Goal: Task Accomplishment & Management: Use online tool/utility

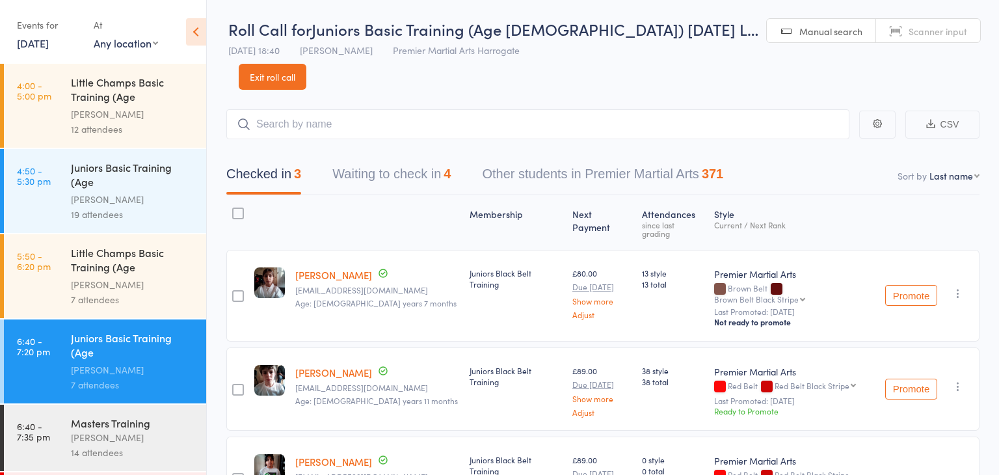
click at [306, 64] on link "Exit roll call" at bounding box center [273, 77] width 68 height 26
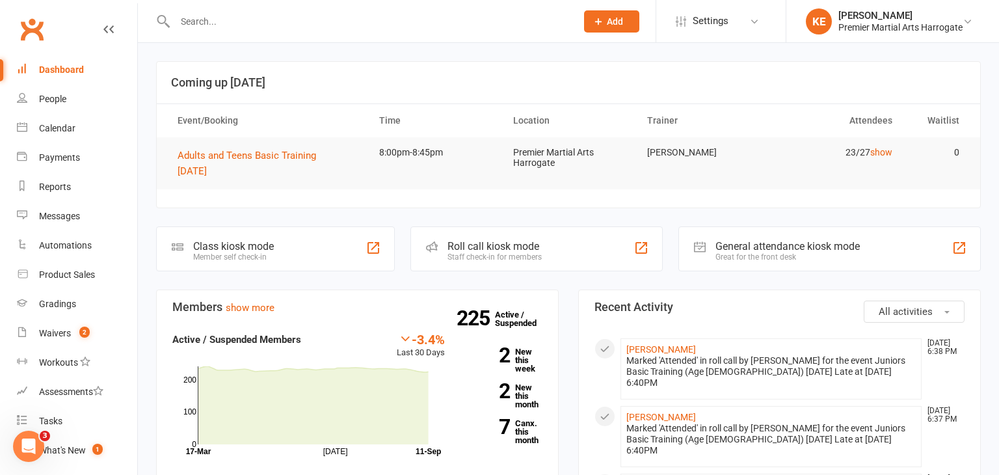
scroll to position [90, 0]
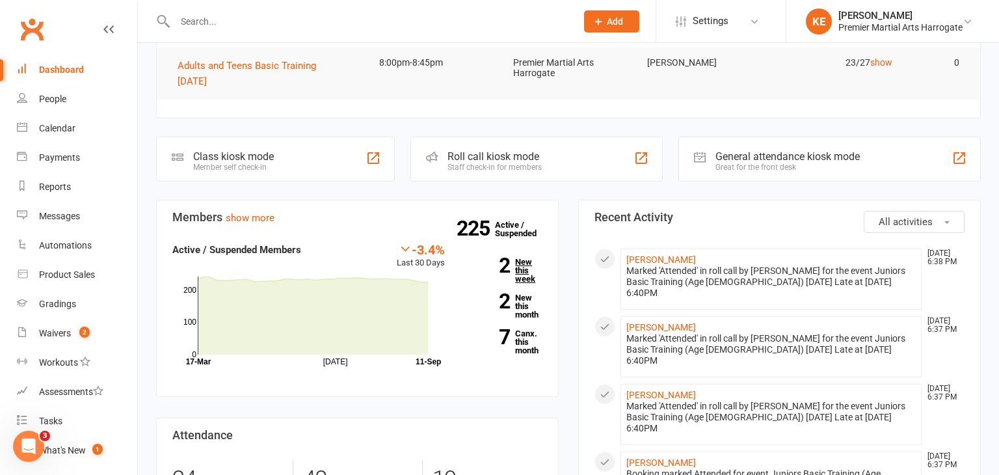
click at [527, 274] on link "2 New this week" at bounding box center [503, 269] width 78 height 25
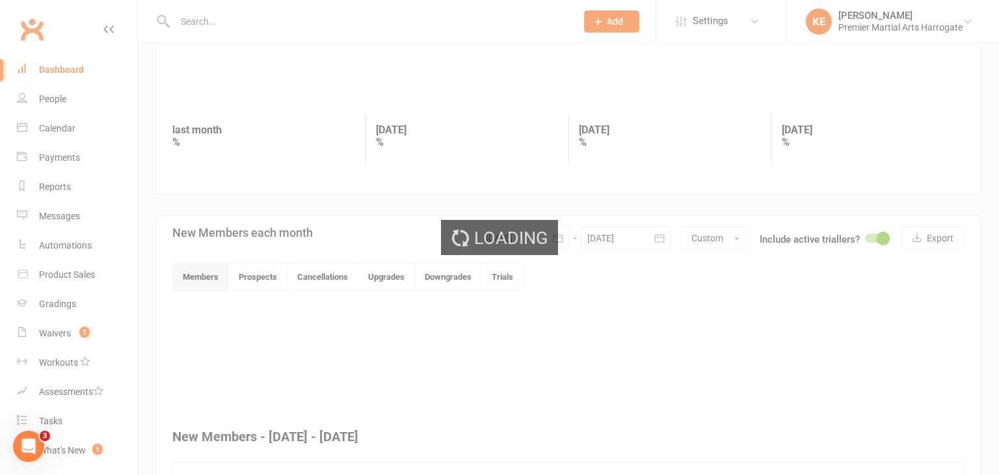
scroll to position [310, 0]
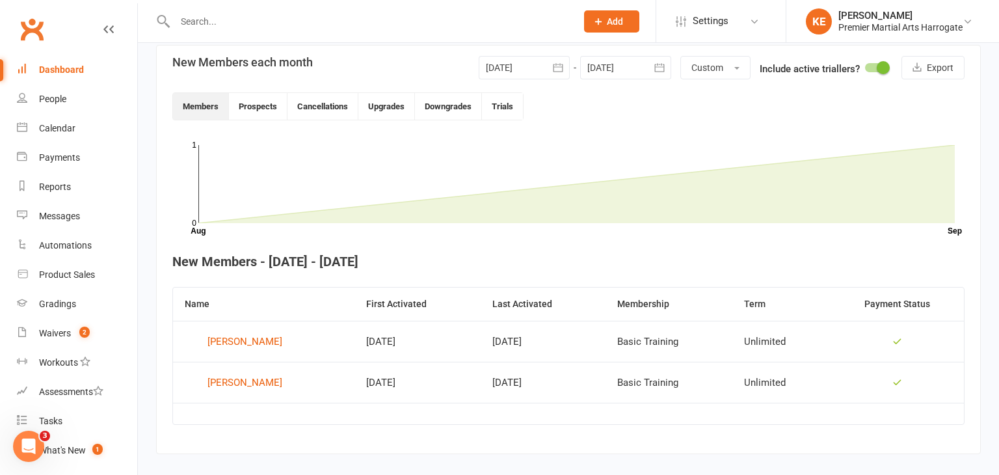
click at [62, 76] on link "Dashboard" at bounding box center [77, 69] width 120 height 29
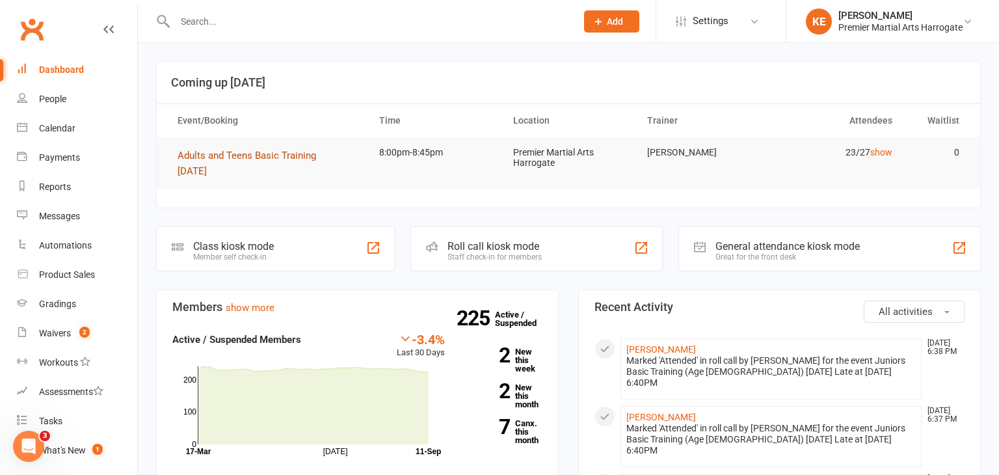
click at [202, 162] on button "Adults and Teens Basic Training [DATE]" at bounding box center [267, 163] width 178 height 31
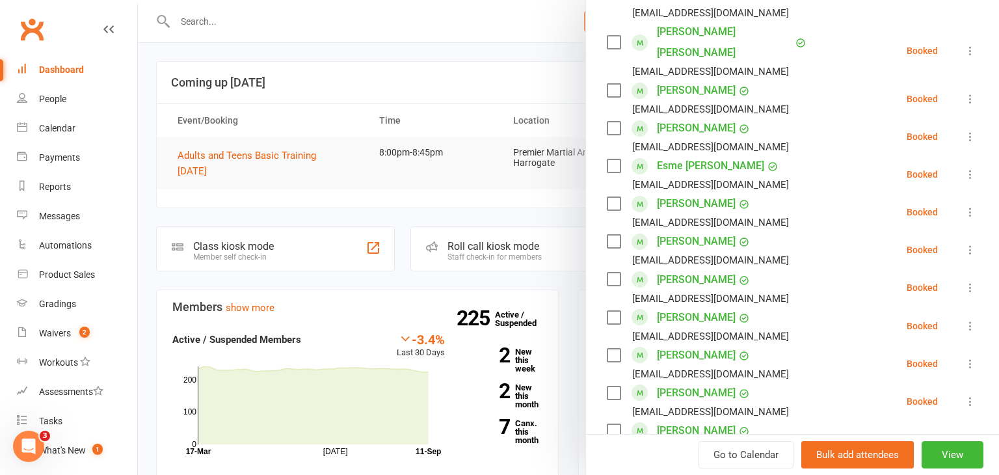
scroll to position [668, 0]
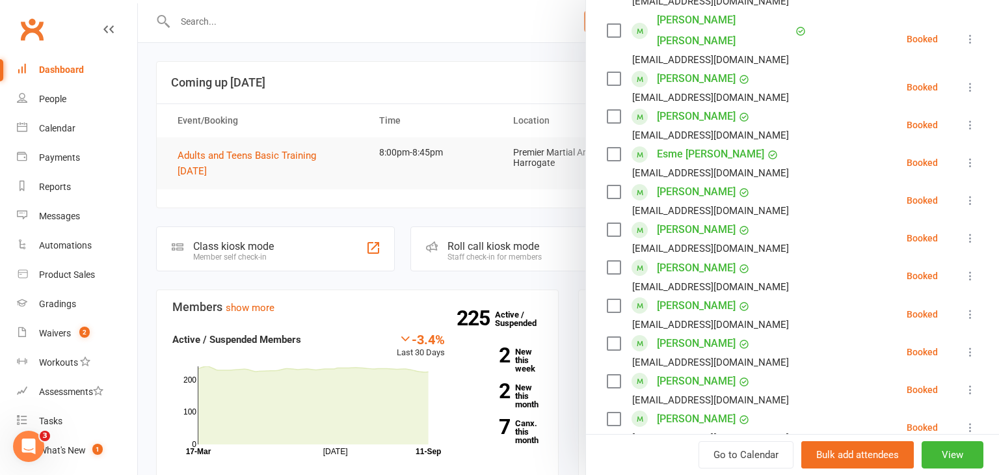
click at [968, 276] on icon at bounding box center [970, 275] width 13 height 13
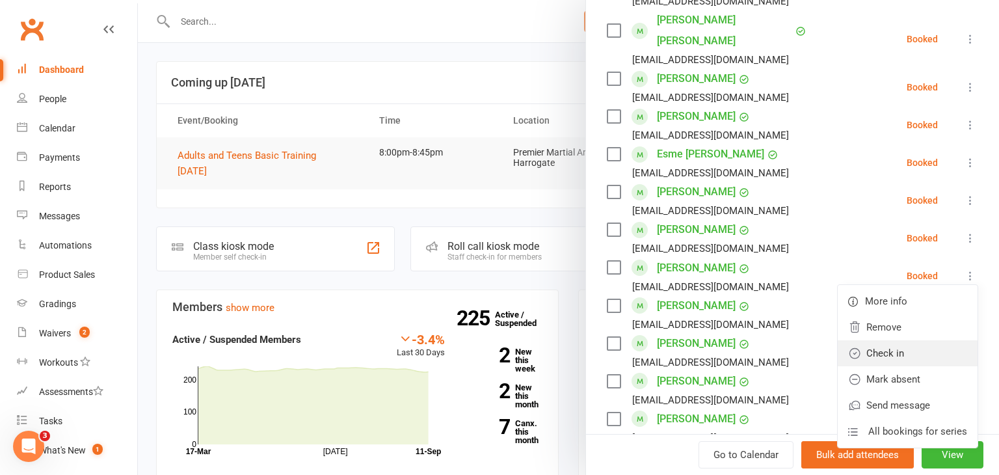
click at [921, 342] on link "Check in" at bounding box center [908, 353] width 140 height 26
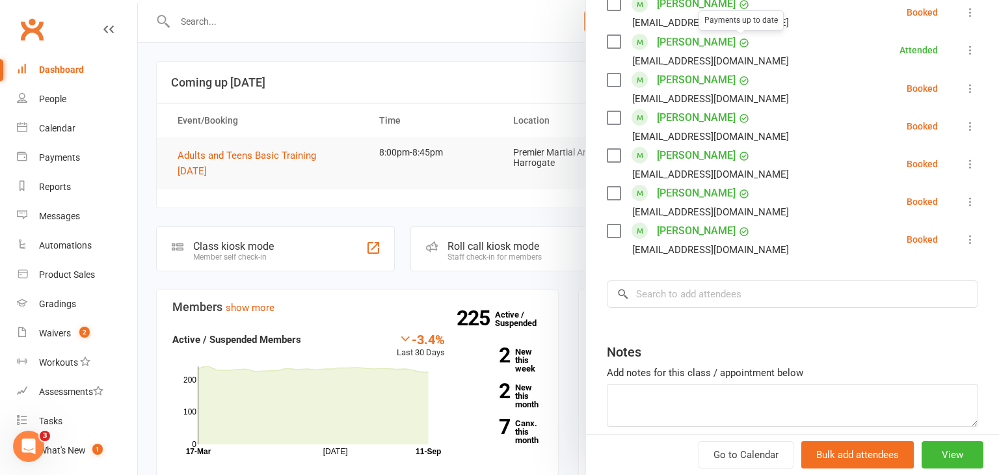
scroll to position [929, 0]
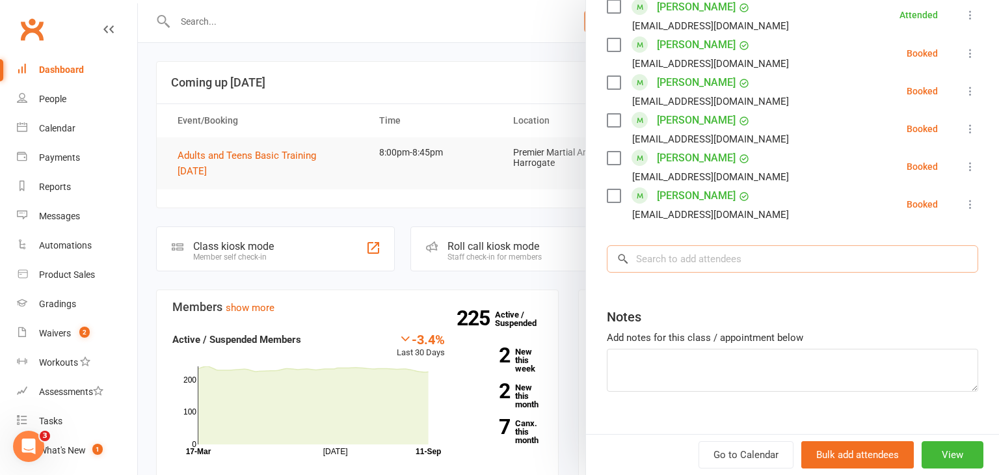
click at [717, 251] on input "search" at bounding box center [792, 258] width 371 height 27
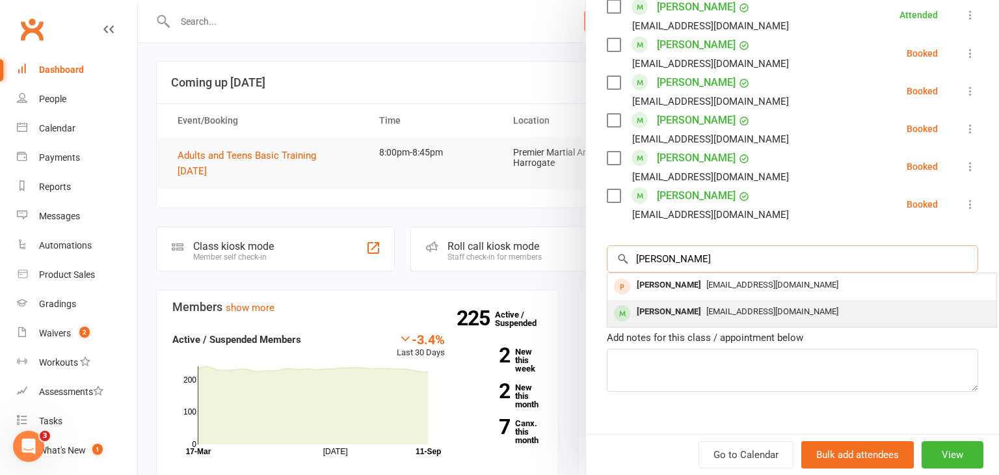
type input "[PERSON_NAME]"
click at [684, 300] on div "[PERSON_NAME] [EMAIL_ADDRESS][DOMAIN_NAME]" at bounding box center [801, 313] width 389 height 27
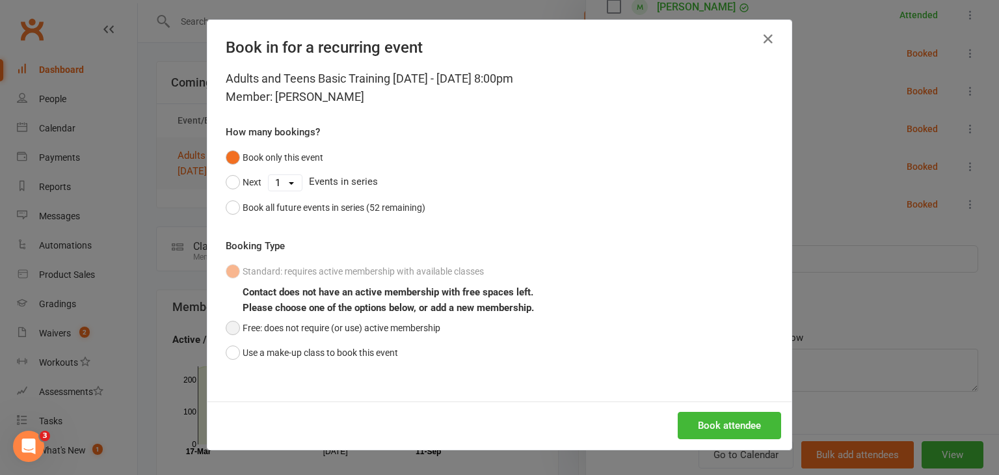
click at [234, 330] on button "Free: does not require (or use) active membership" at bounding box center [333, 327] width 215 height 25
click at [732, 431] on button "Book attendee" at bounding box center [729, 425] width 103 height 27
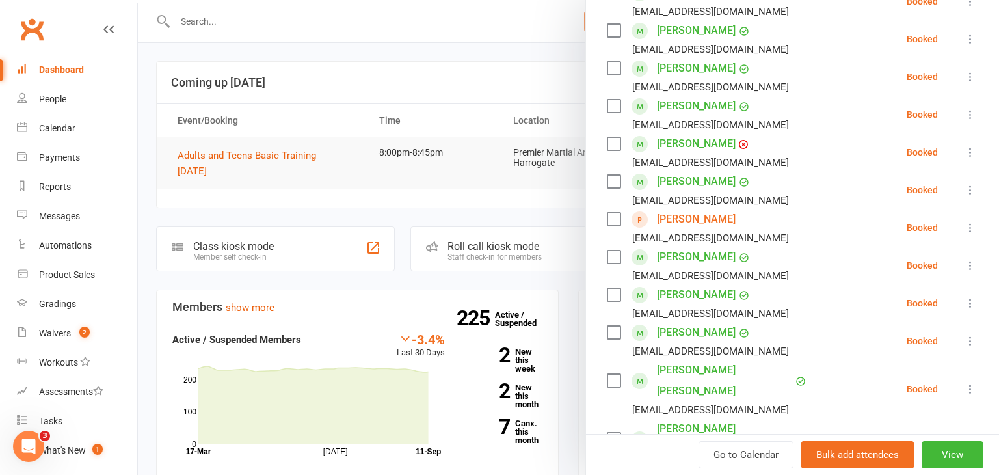
scroll to position [296, 0]
click at [969, 111] on icon at bounding box center [970, 115] width 13 height 13
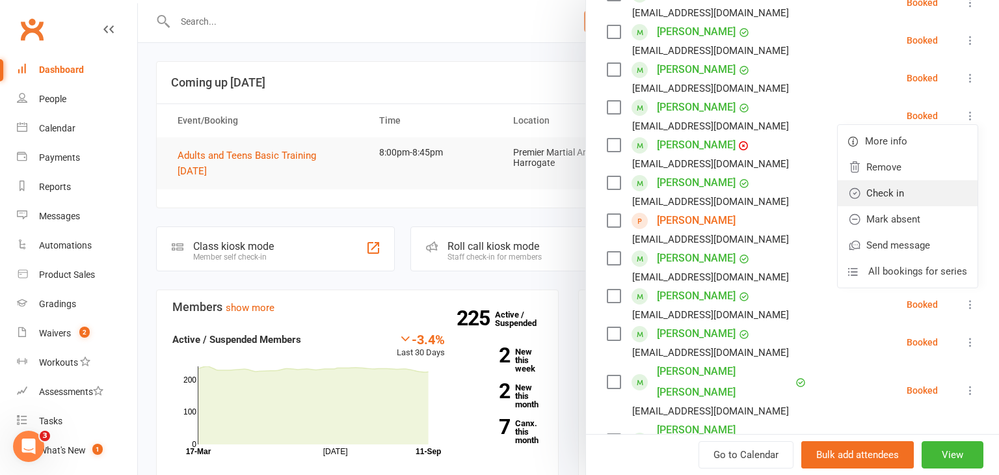
click at [921, 182] on link "Check in" at bounding box center [908, 193] width 140 height 26
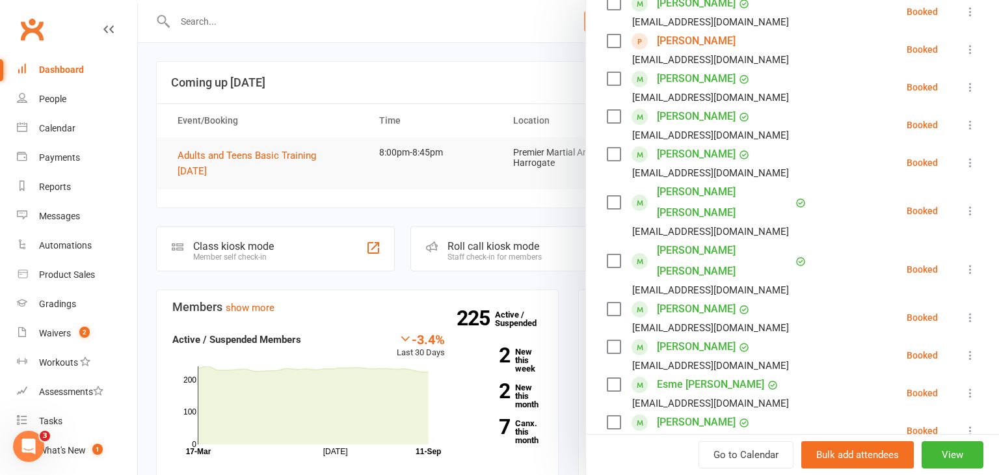
scroll to position [488, 0]
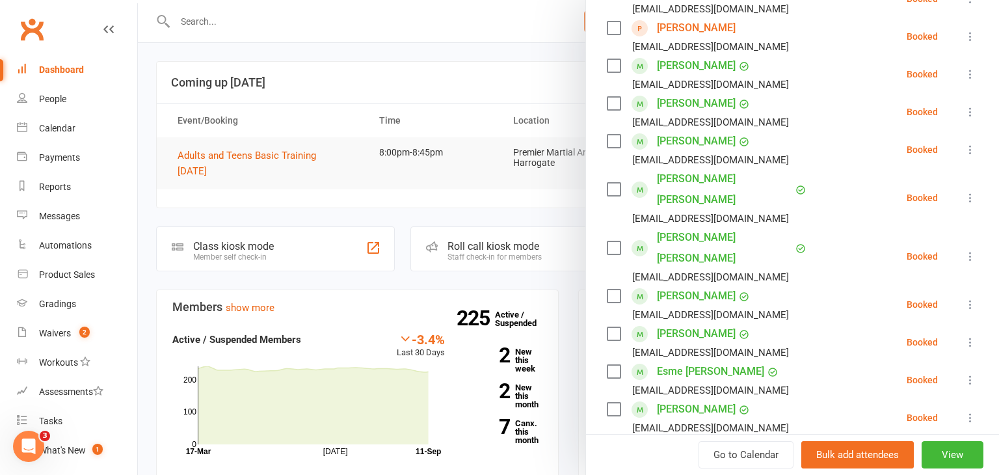
click at [969, 196] on icon at bounding box center [970, 197] width 13 height 13
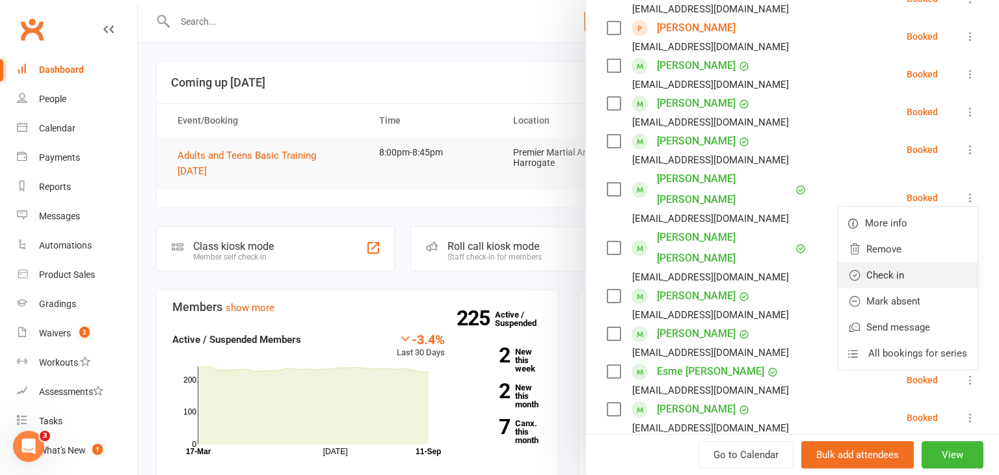
click at [891, 282] on link "Check in" at bounding box center [908, 275] width 140 height 26
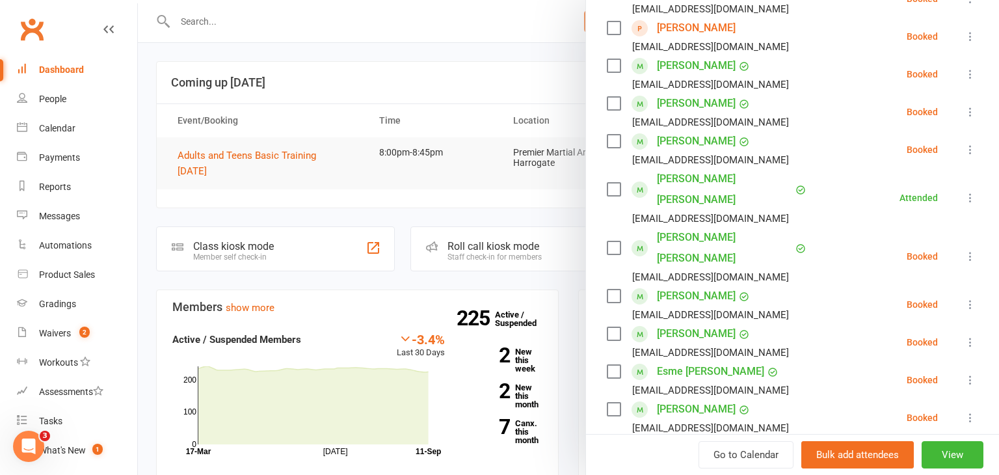
click at [970, 256] on icon at bounding box center [970, 256] width 13 height 13
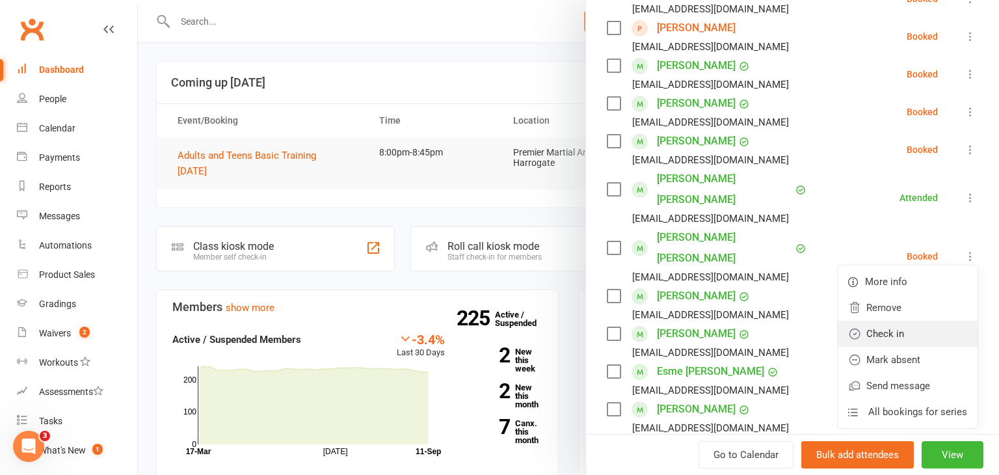
click at [911, 327] on link "Check in" at bounding box center [908, 334] width 140 height 26
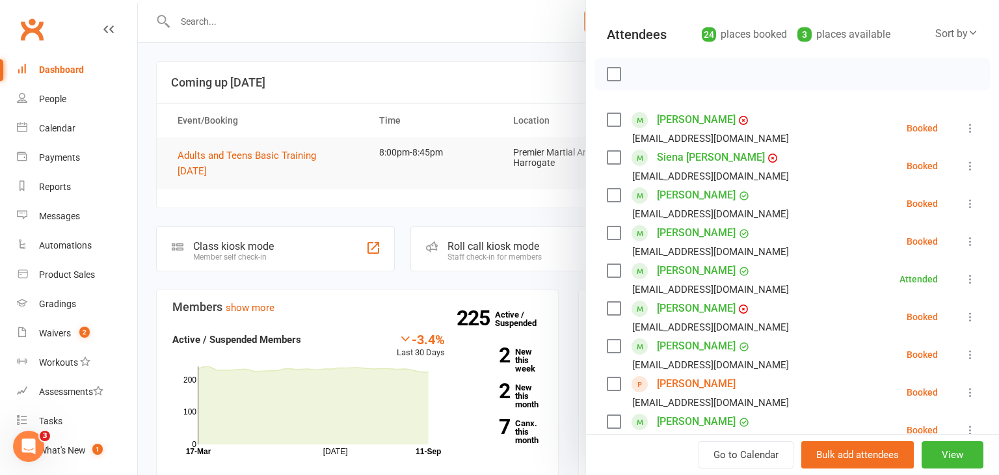
scroll to position [131, 0]
click at [970, 132] on icon at bounding box center [970, 129] width 13 height 13
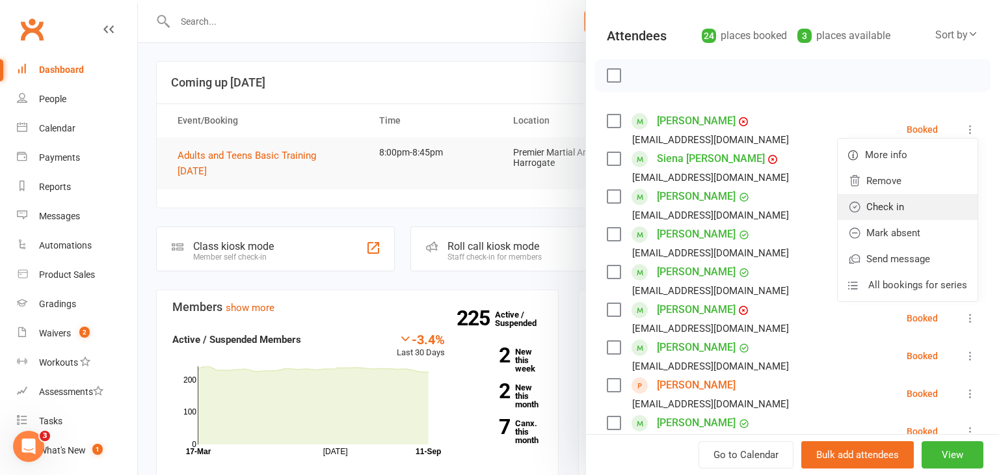
click at [923, 194] on link "Check in" at bounding box center [908, 207] width 140 height 26
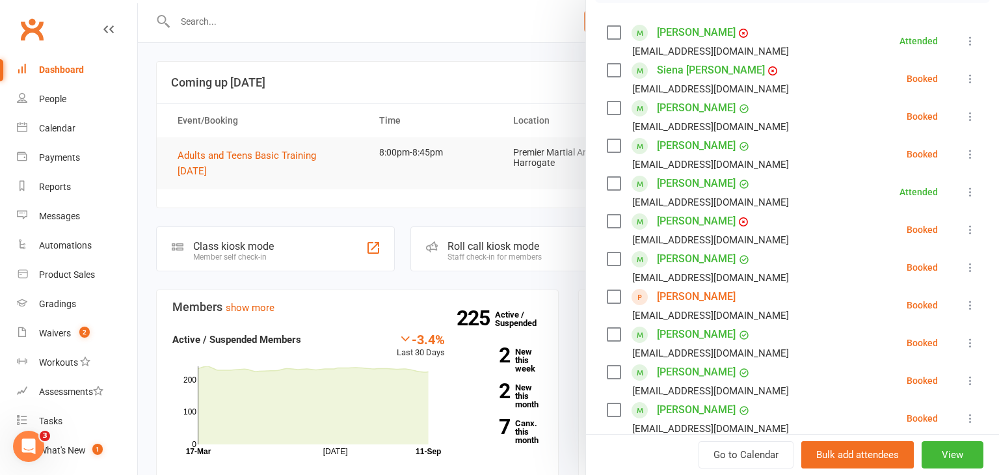
scroll to position [222, 0]
